Goal: Information Seeking & Learning: Learn about a topic

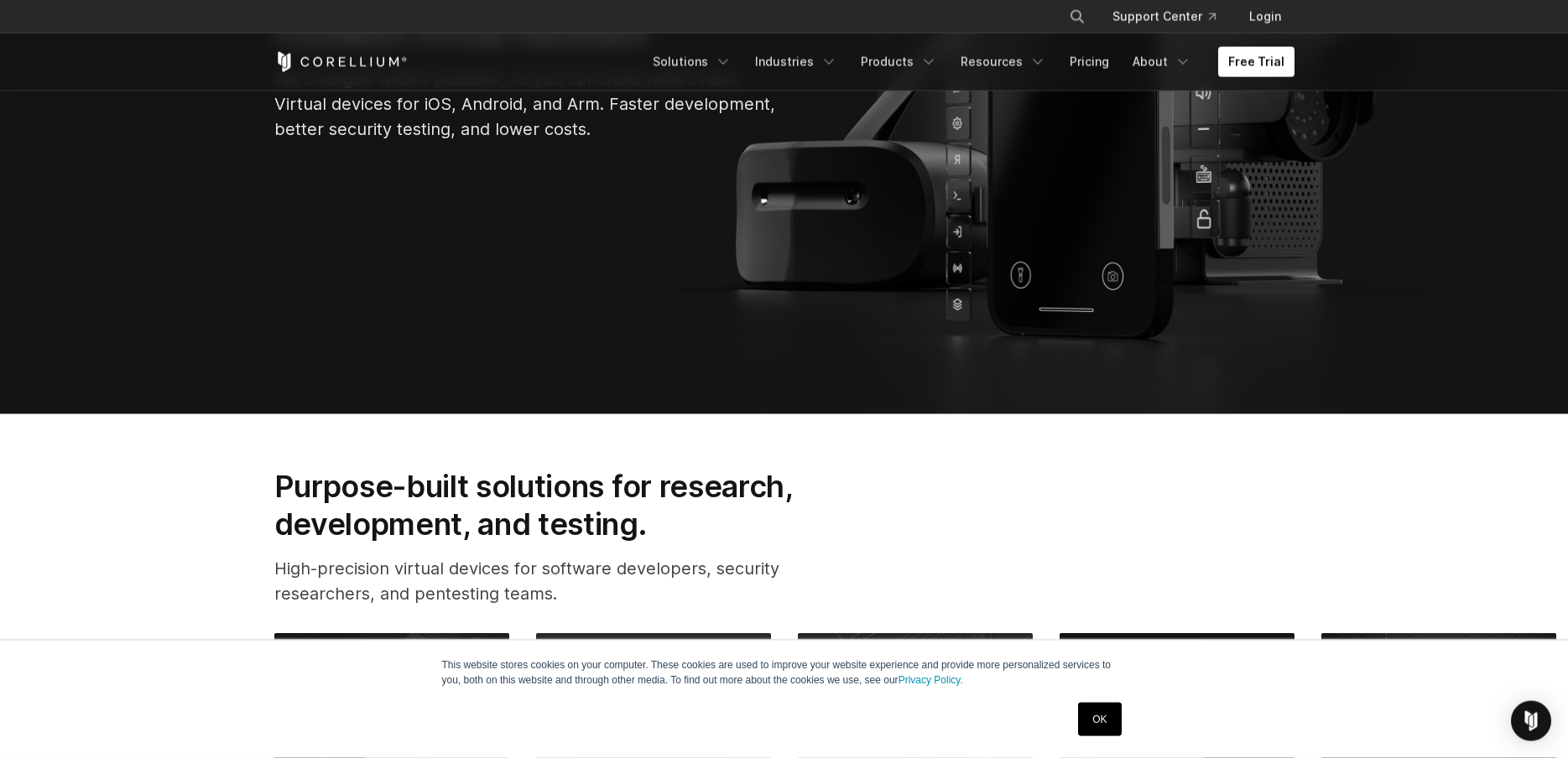
scroll to position [513, 0]
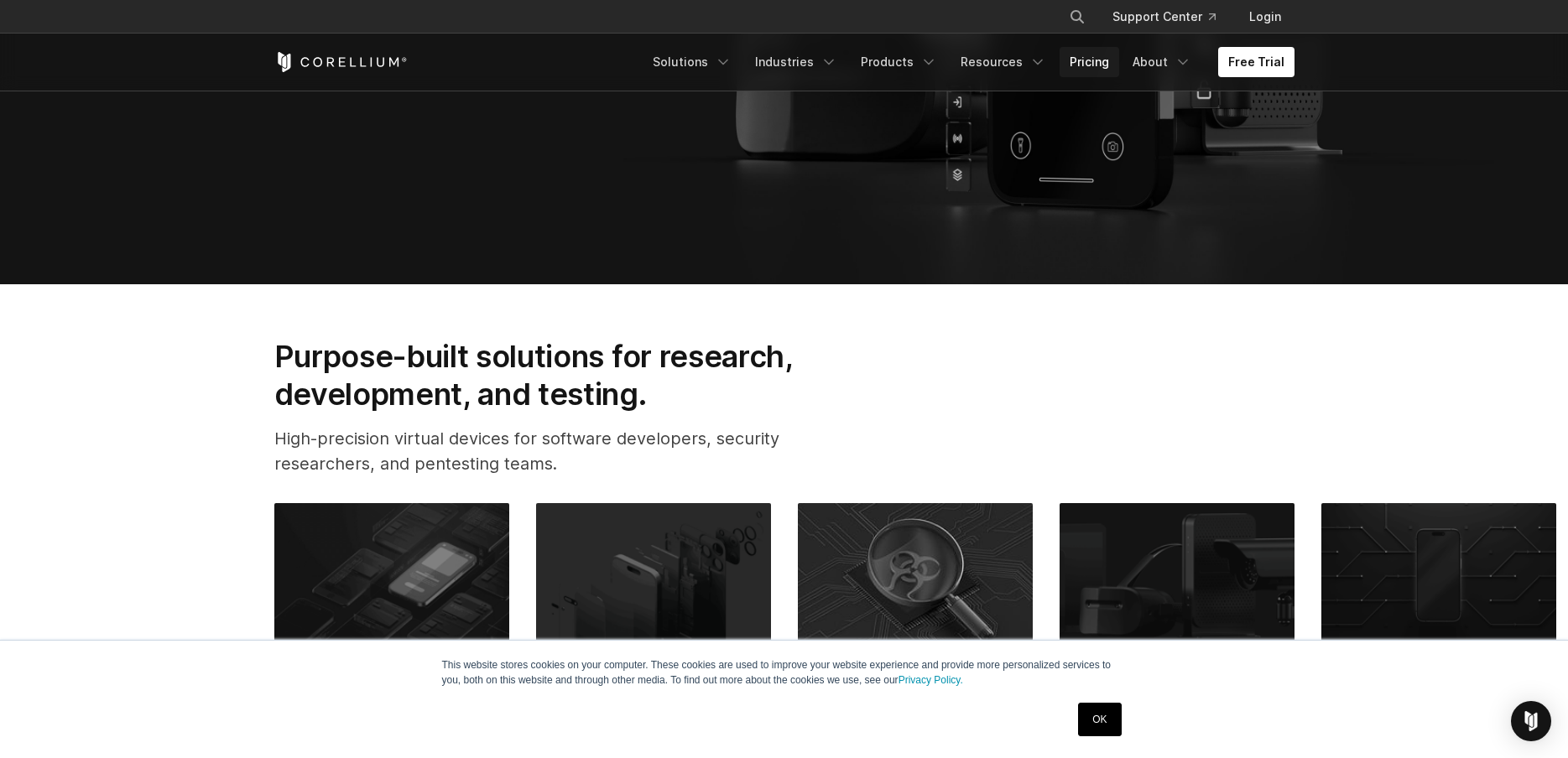
click at [1084, 58] on link "Pricing" at bounding box center [1089, 62] width 60 height 30
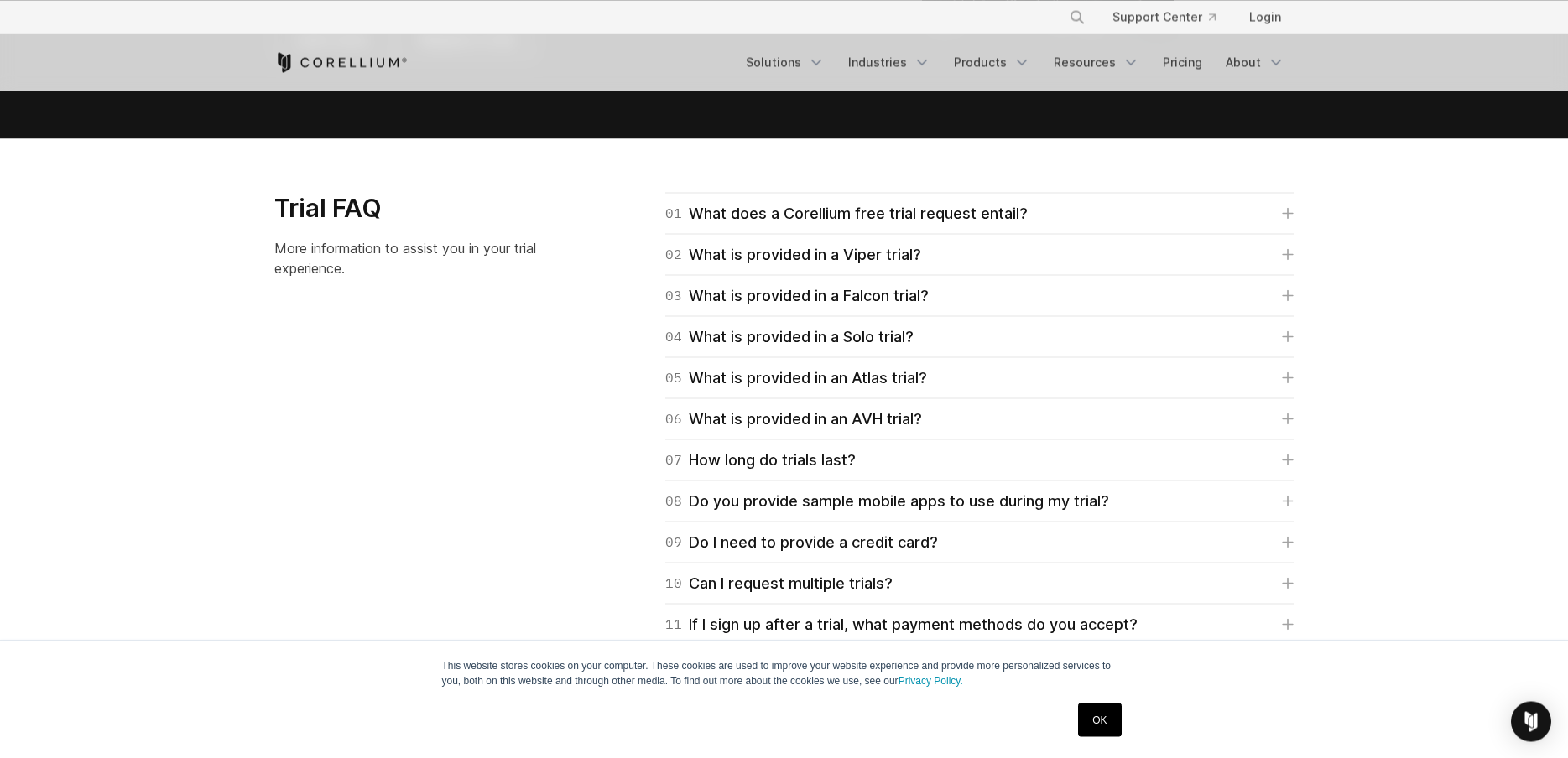
scroll to position [2395, 0]
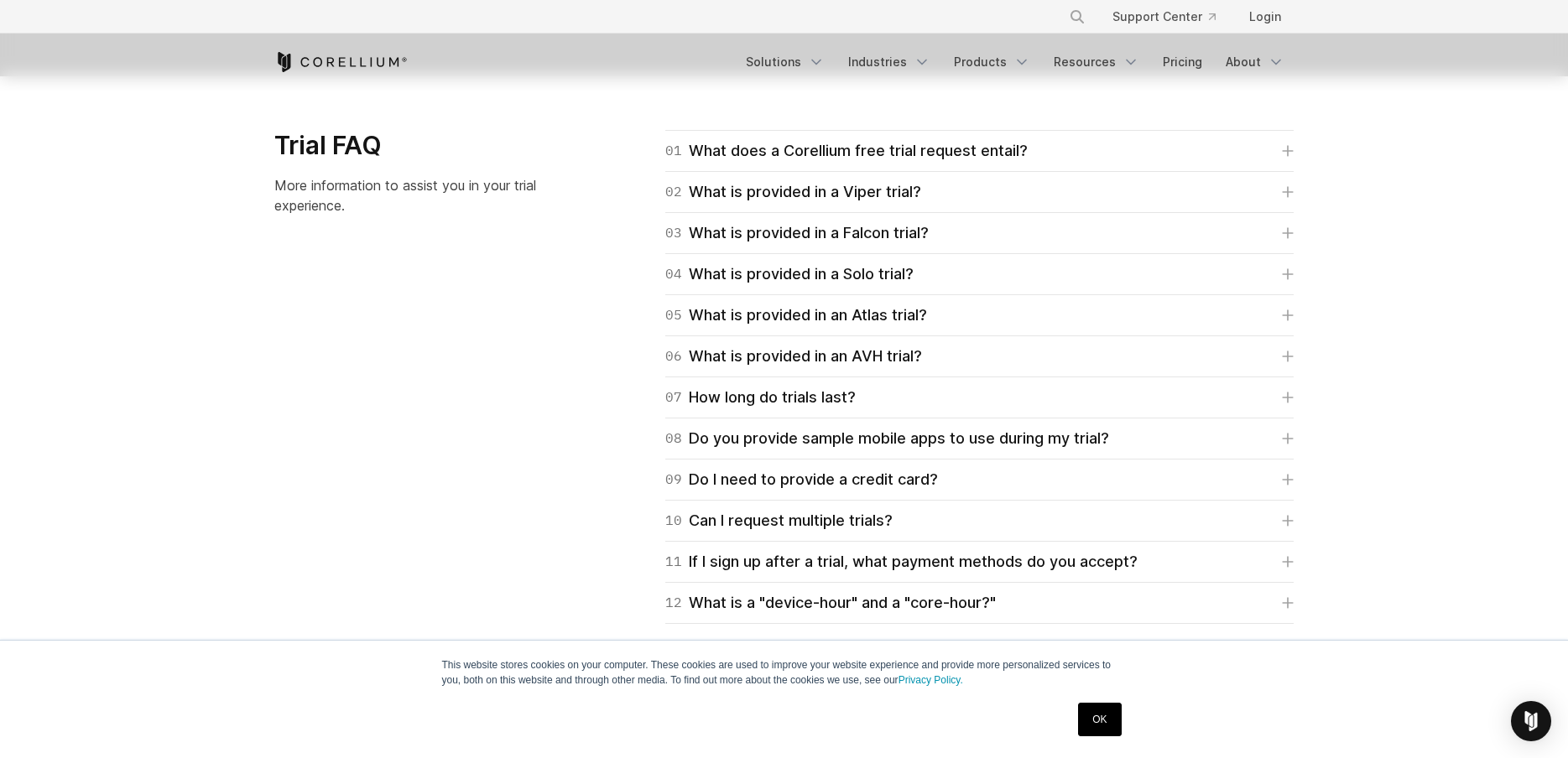
click at [1398, 139] on section "Trial FAQ More information to assist you in your trial experience. 01 What does…" at bounding box center [784, 376] width 1568 height 601
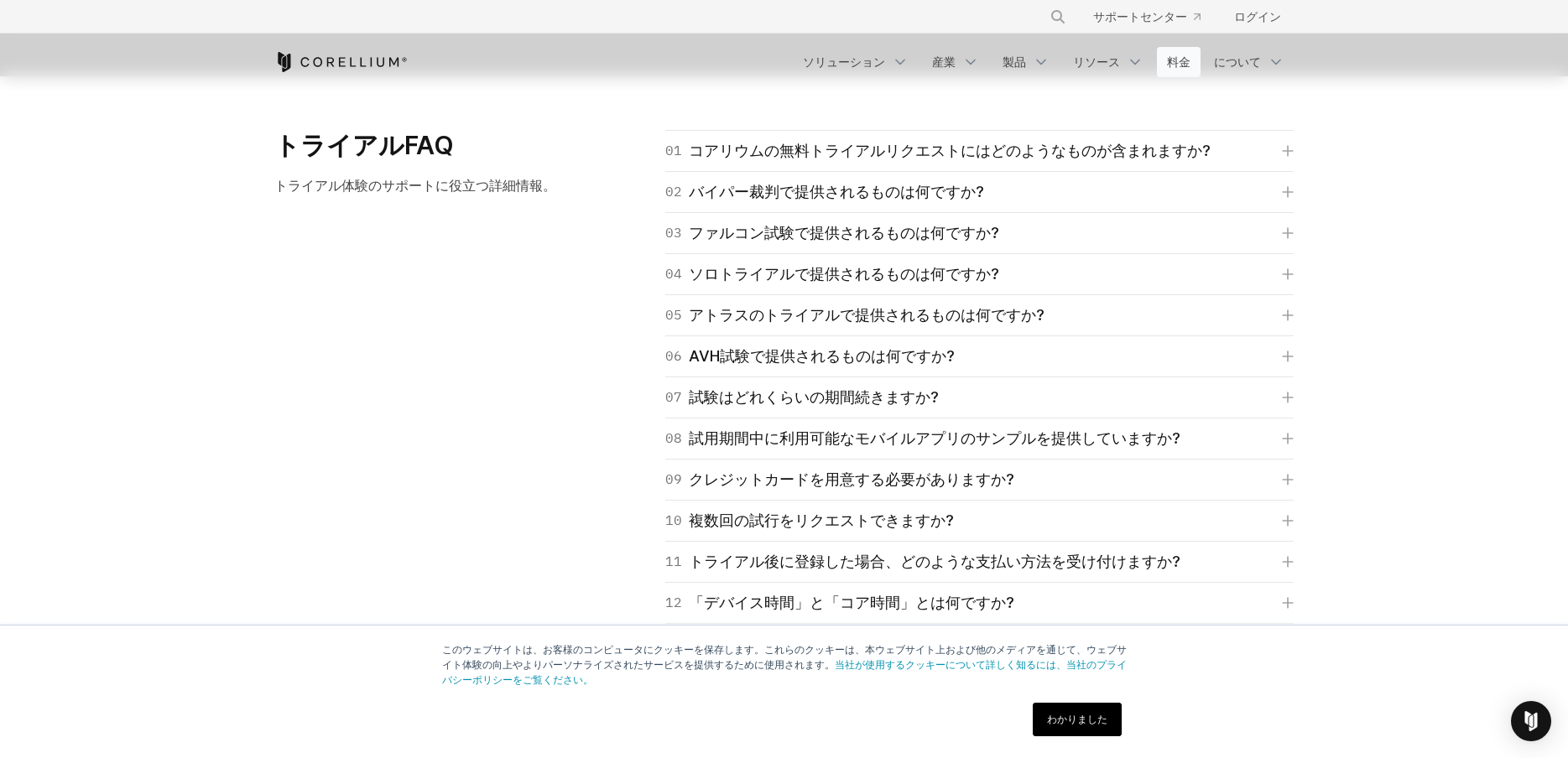
click at [1198, 61] on link "料金" at bounding box center [1179, 62] width 44 height 30
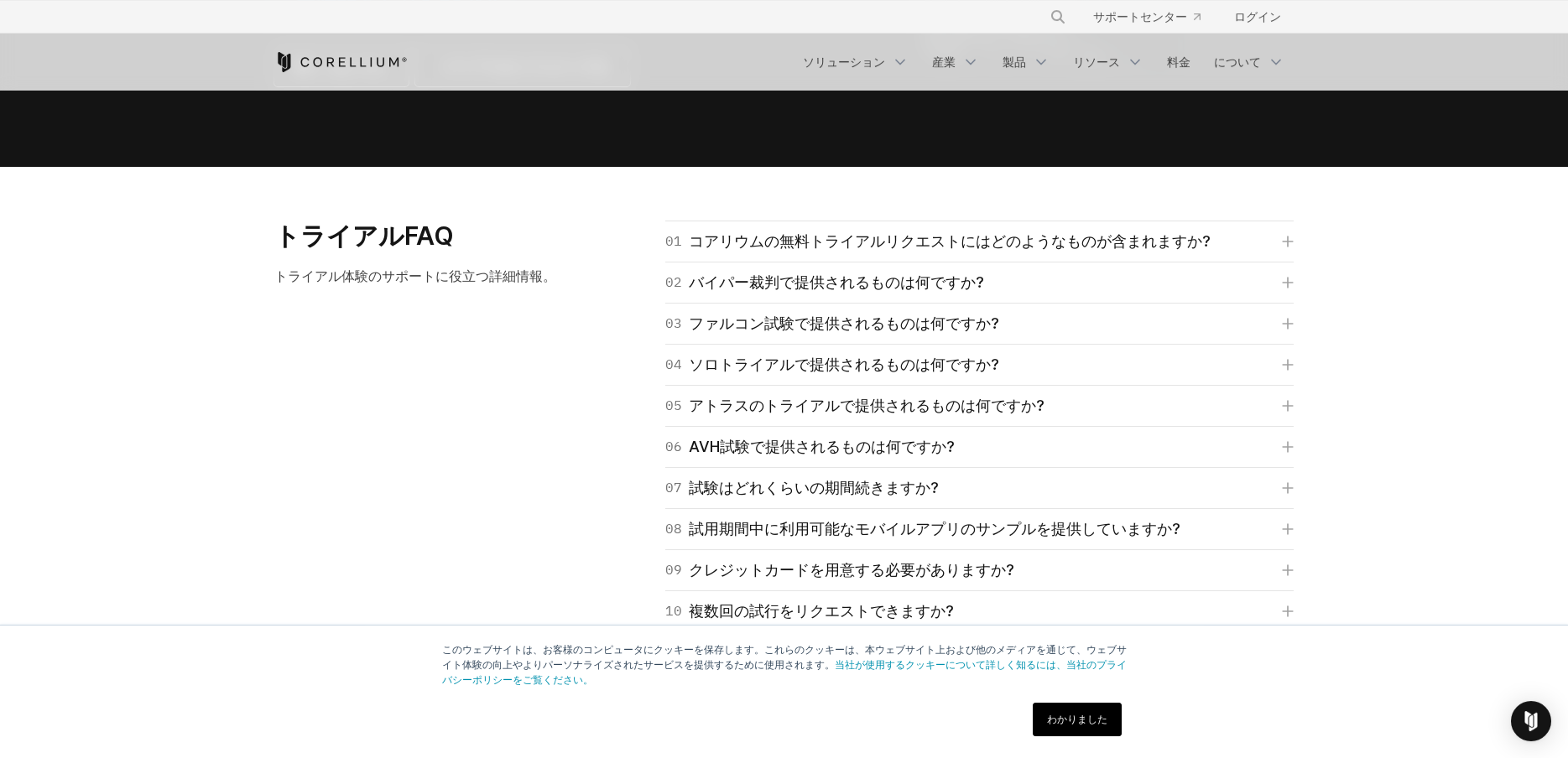
scroll to position [2395, 0]
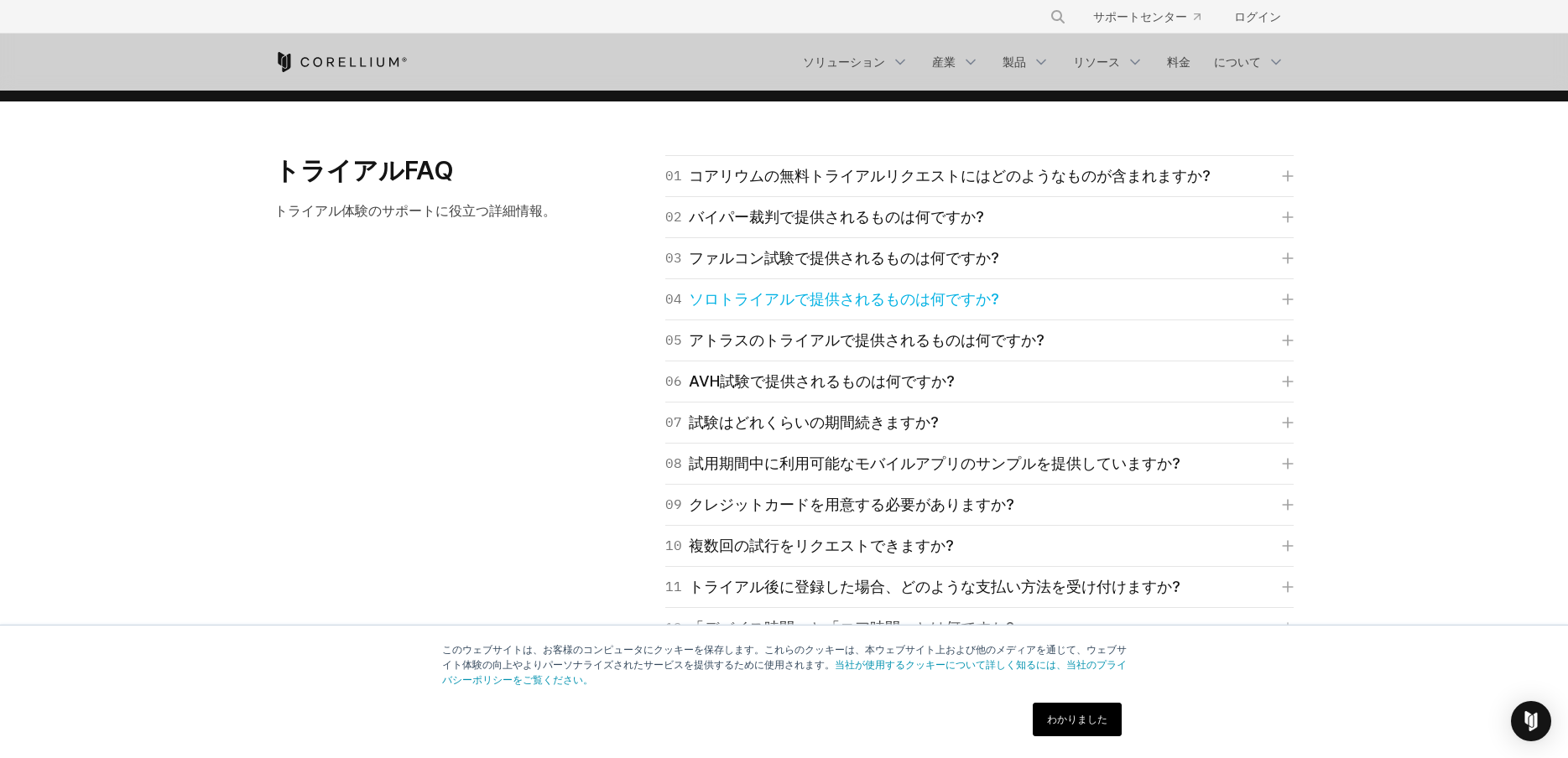
click at [784, 287] on div "04 ソロトライアルで提供されるものは何ですか?" at bounding box center [832, 299] width 334 height 24
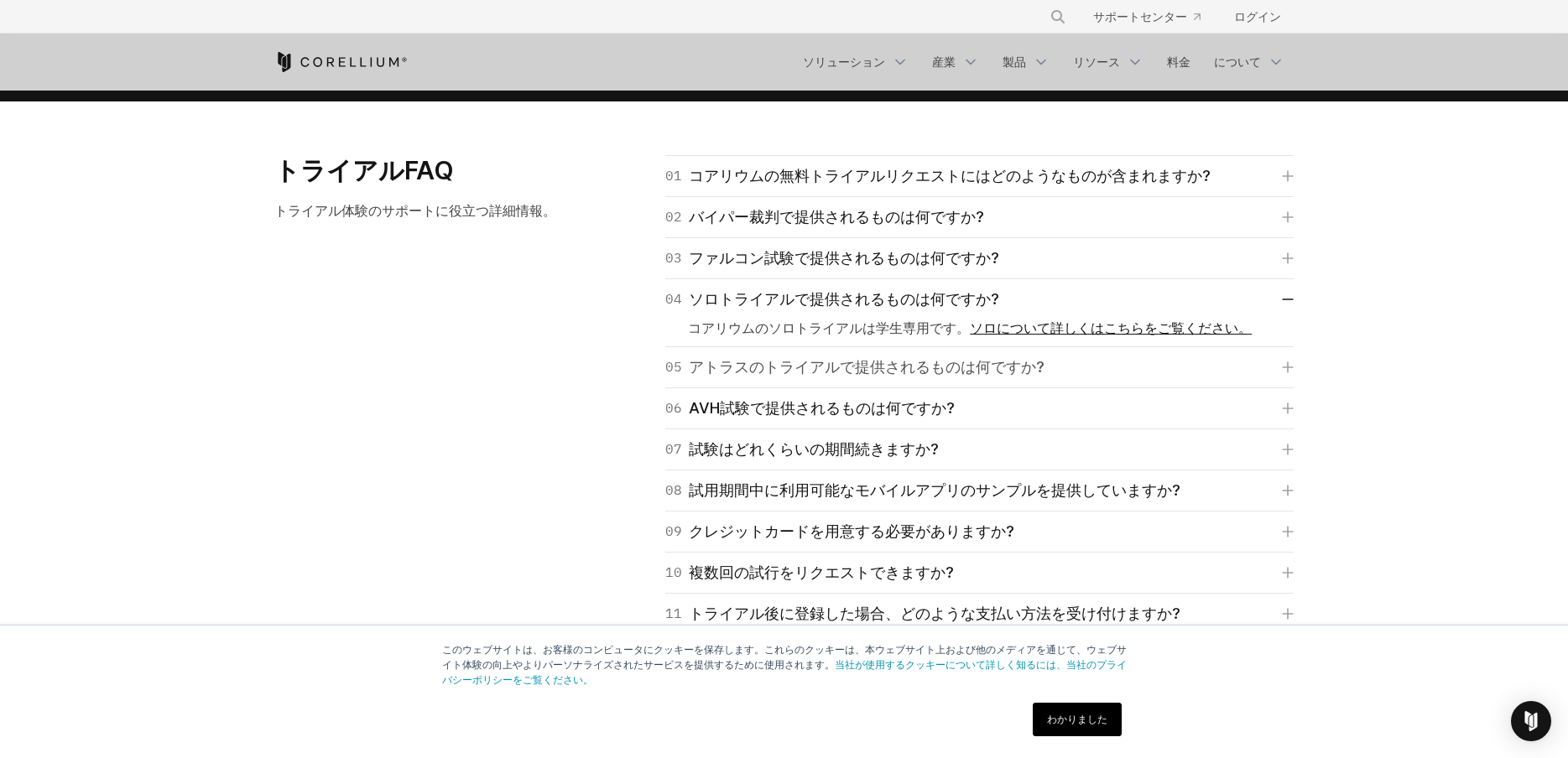
click at [778, 355] on div "05 アトラスのトライアルで提供されるものは何ですか?" at bounding box center [854, 367] width 379 height 24
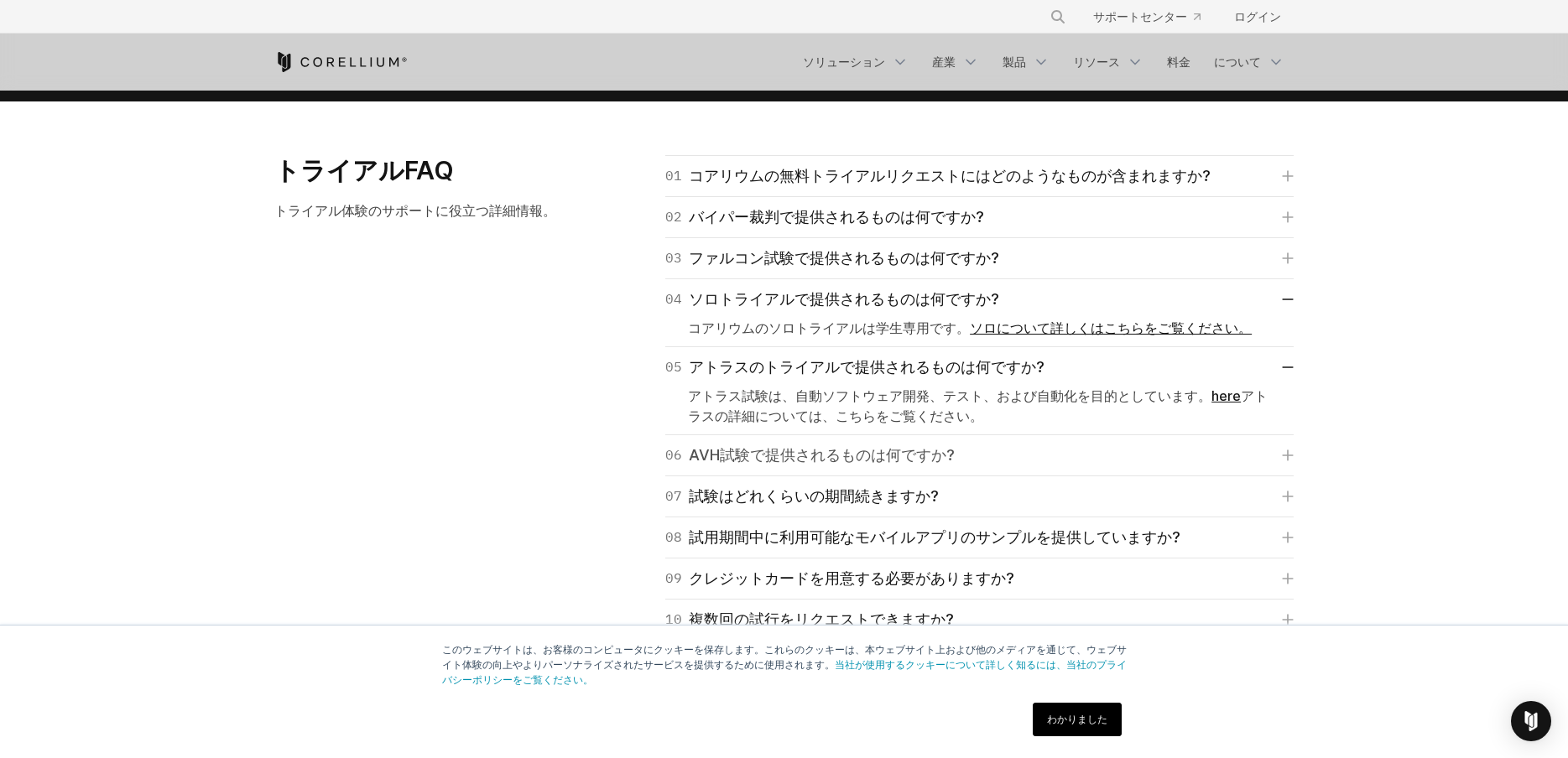
click at [779, 444] on div "06 AVH試験で提供されるものは何ですか?" at bounding box center [810, 455] width 289 height 24
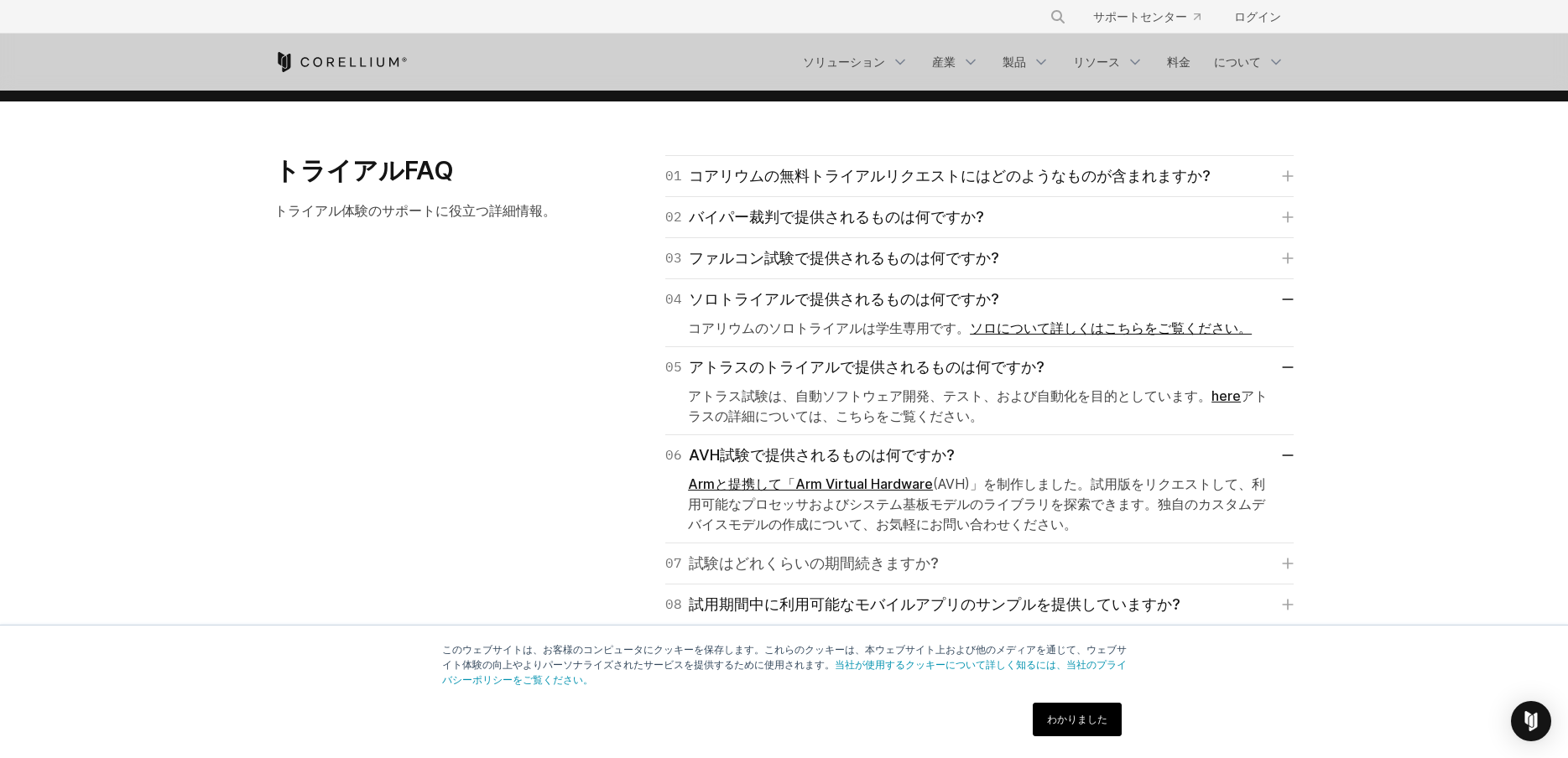
click at [780, 552] on div "07 試験はどれくらいの期間続きますか?" at bounding box center [801, 564] width 273 height 24
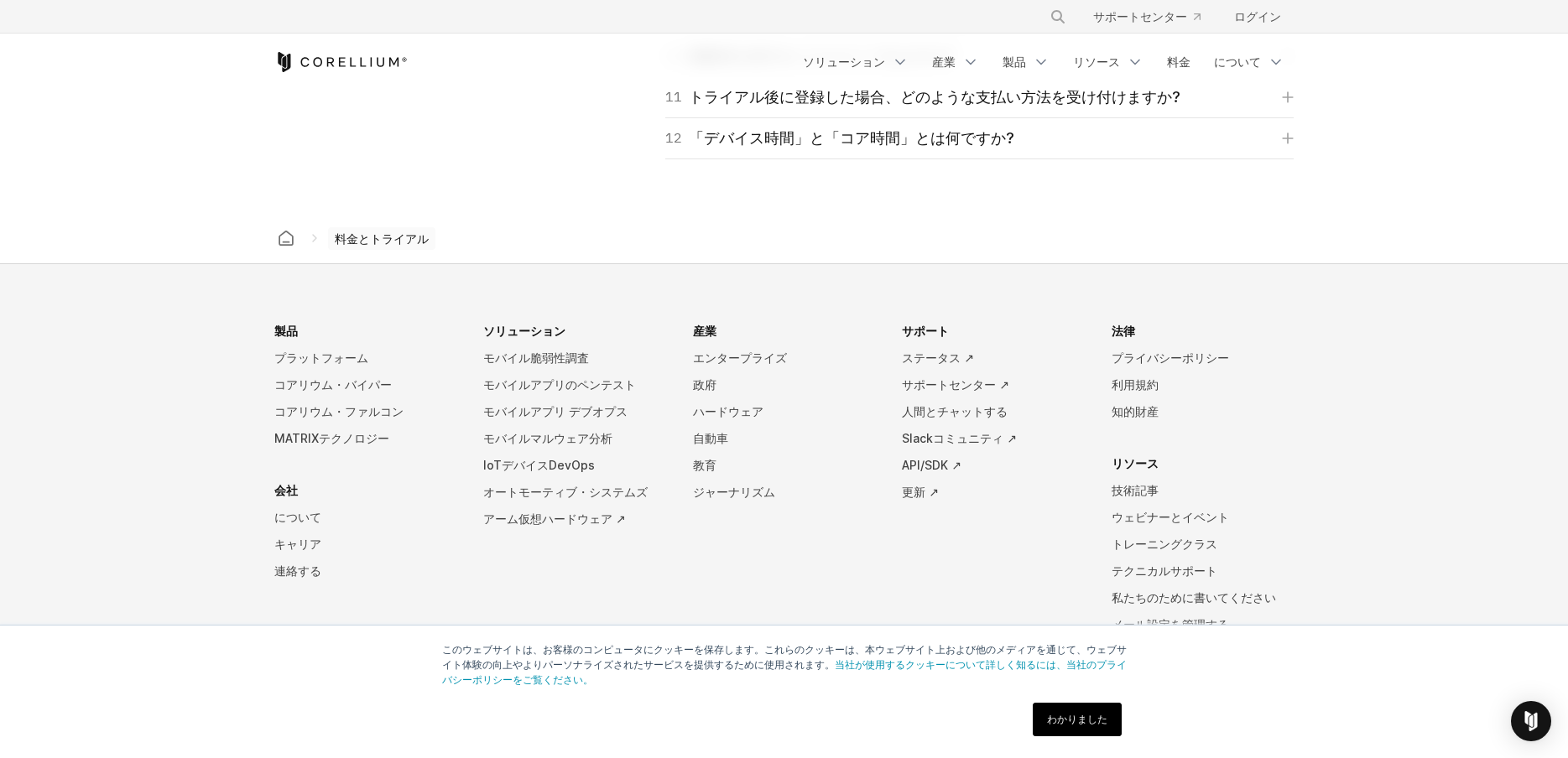
scroll to position [3067, 0]
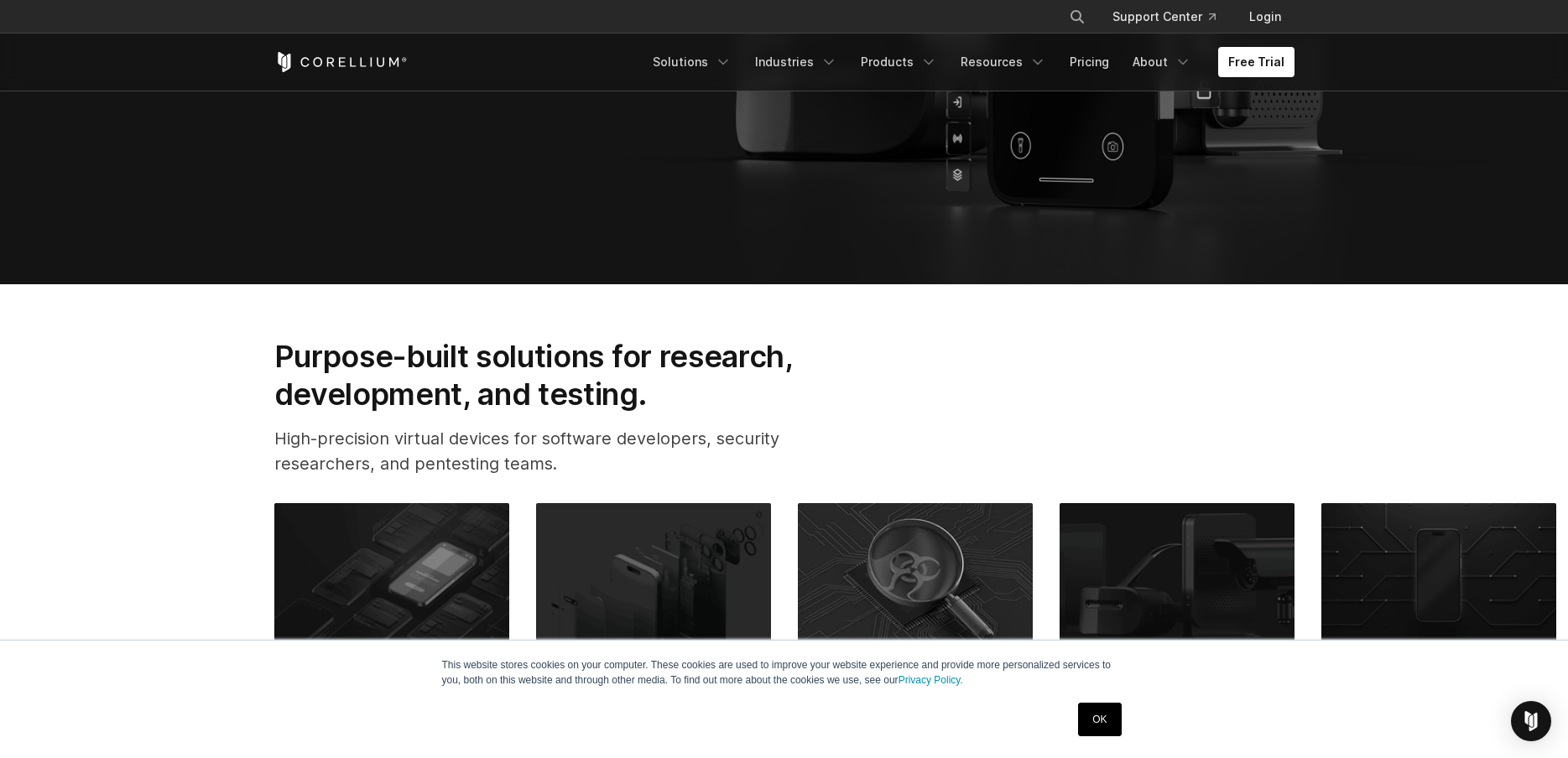
scroll to position [513, 0]
